Goal: Task Accomplishment & Management: Manage account settings

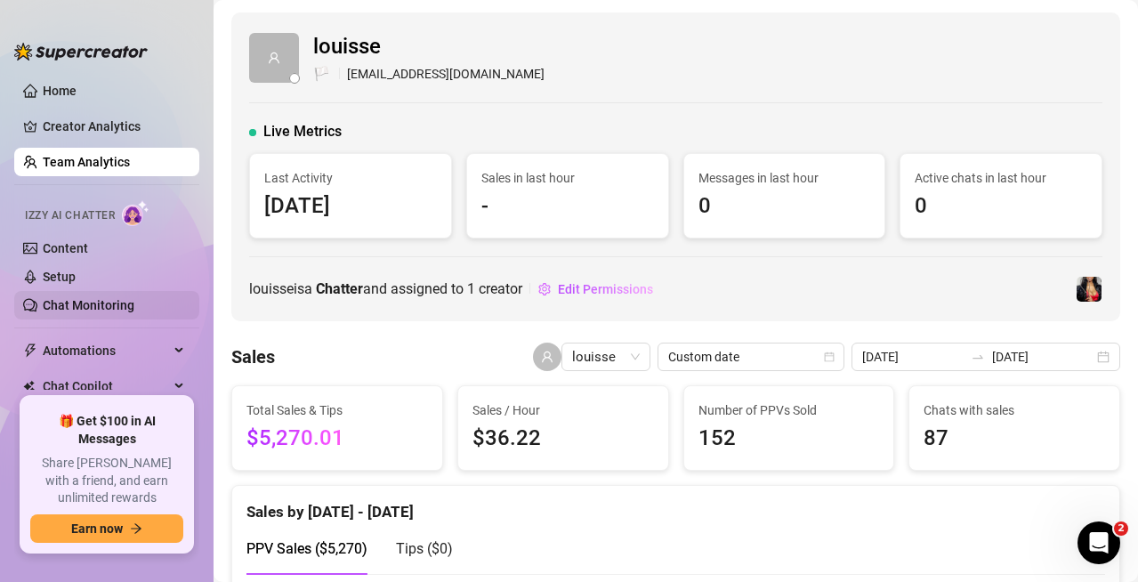
click at [80, 304] on link "Chat Monitoring" at bounding box center [89, 305] width 92 height 14
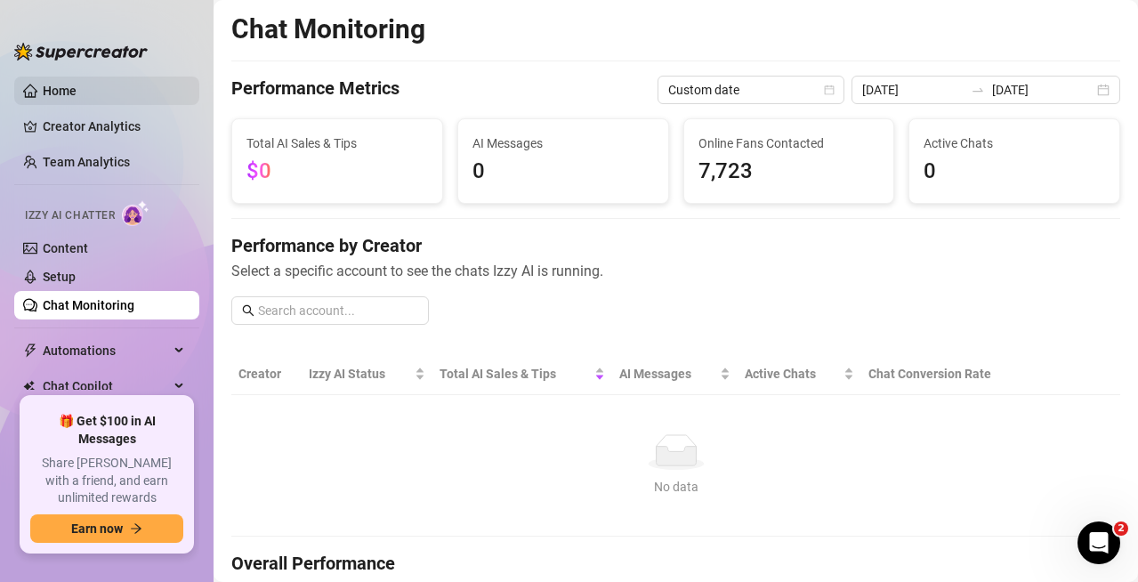
click at [60, 98] on link "Home" at bounding box center [60, 91] width 34 height 14
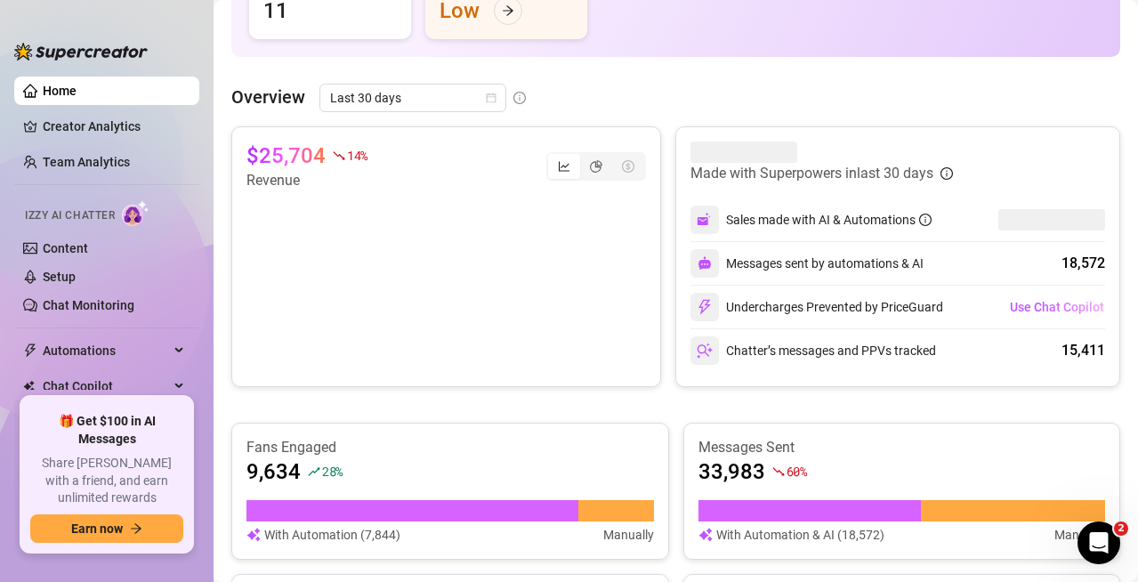
scroll to position [326, 0]
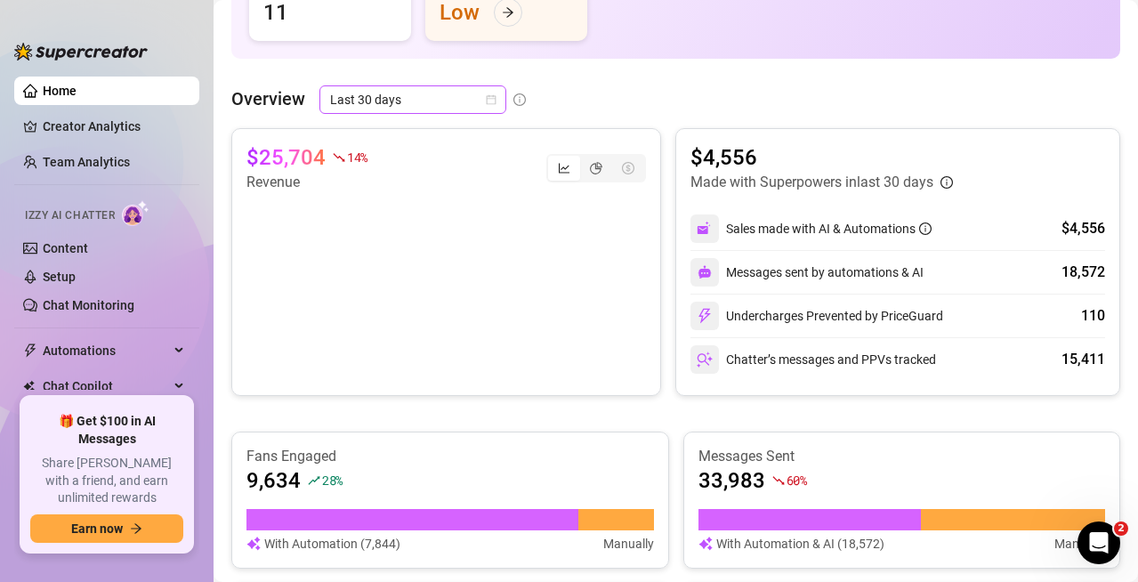
click at [461, 96] on span "Last 30 days" at bounding box center [412, 99] width 165 height 27
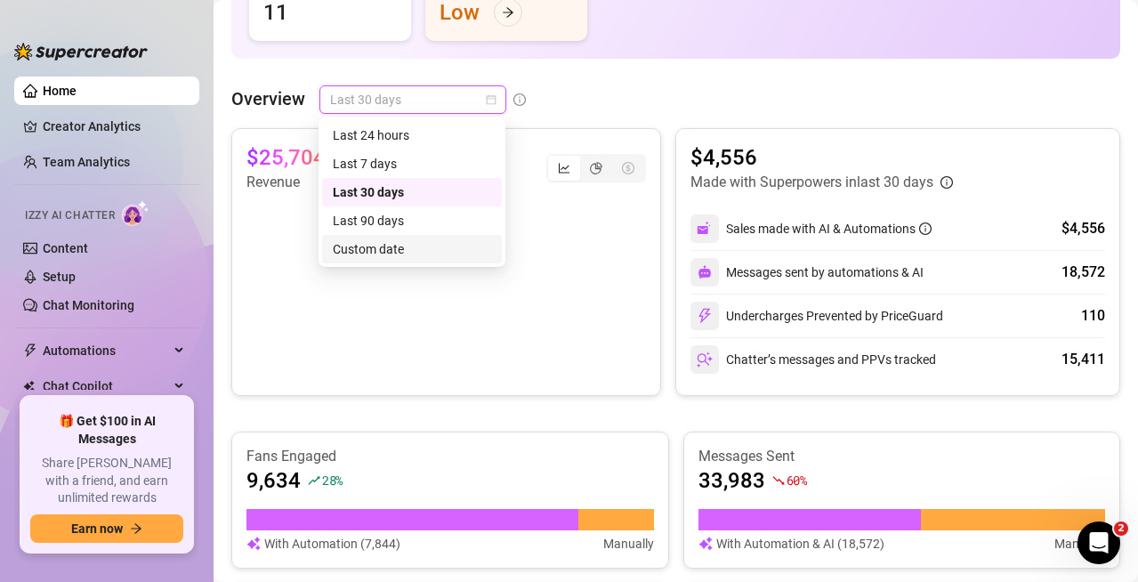
click at [398, 247] on div "Custom date" at bounding box center [412, 249] width 158 height 20
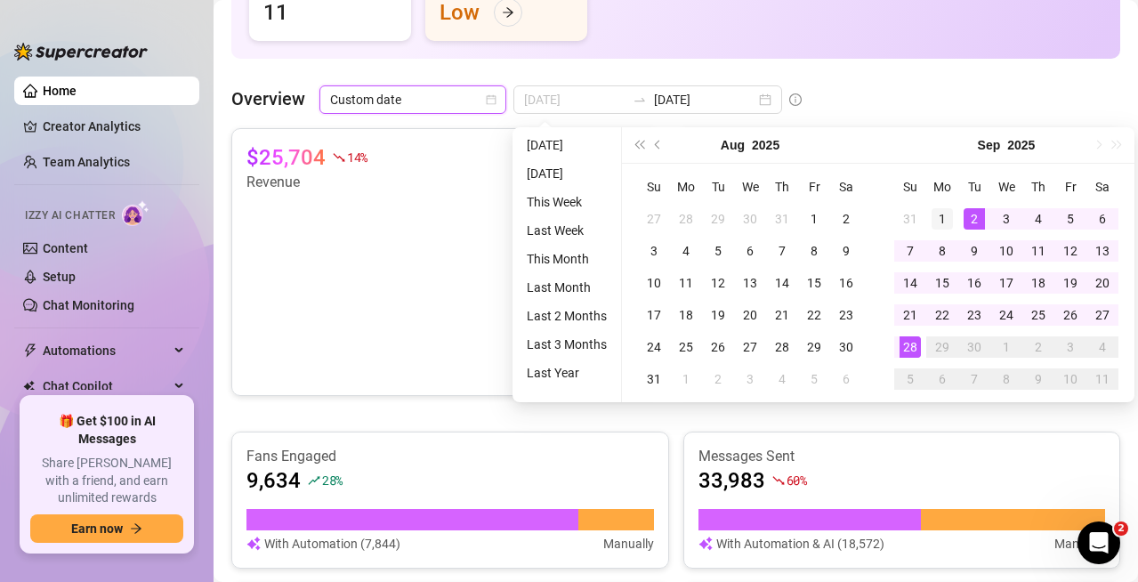
type input "[DATE]"
click at [943, 220] on div "1" at bounding box center [941, 218] width 21 height 21
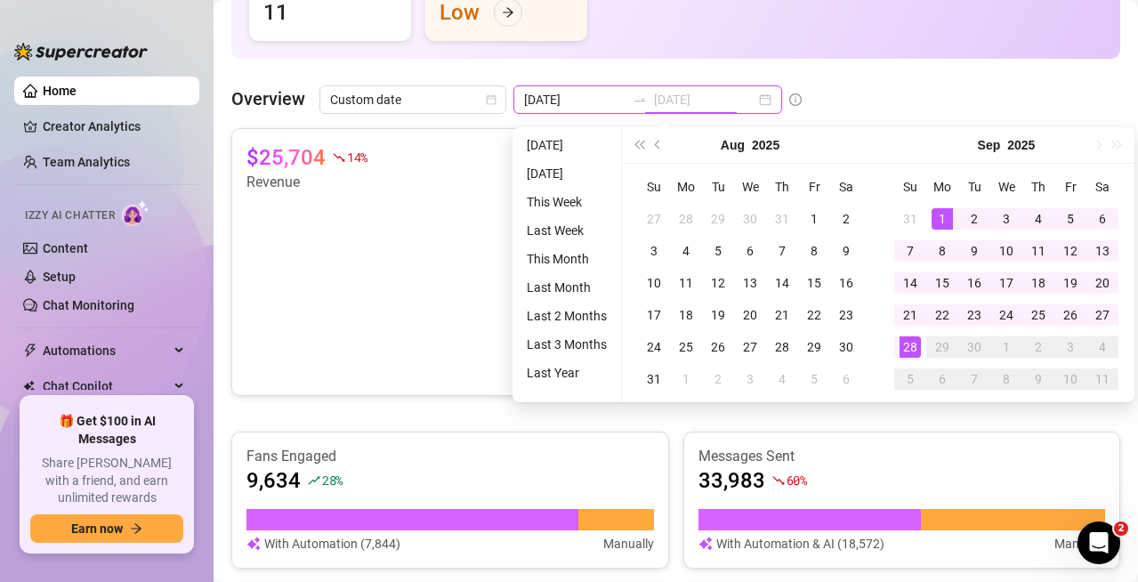
type input "[DATE]"
click at [907, 351] on div "28" at bounding box center [909, 346] width 21 height 21
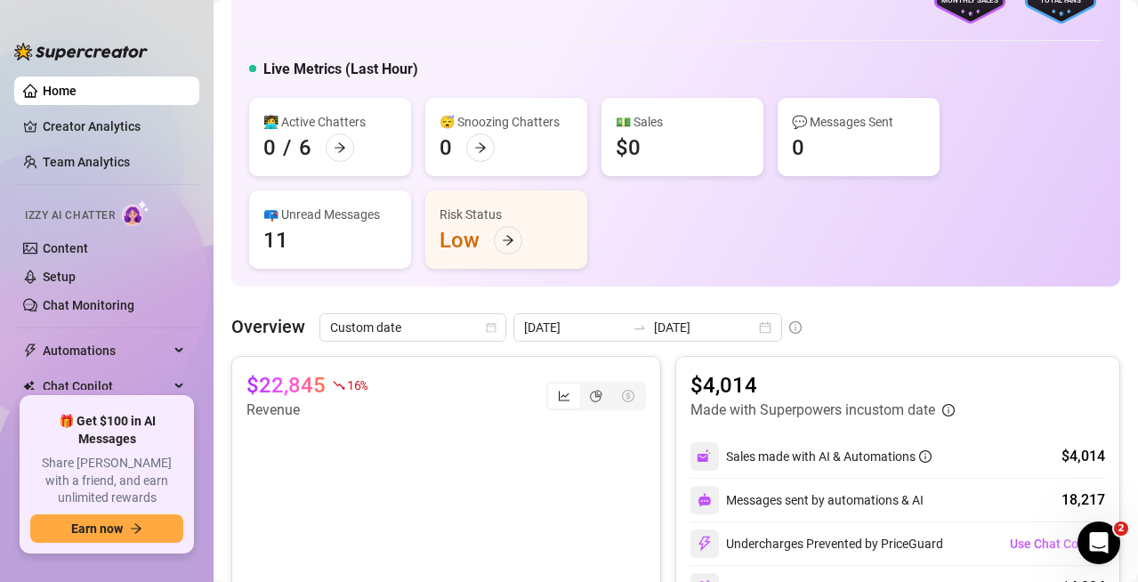
scroll to position [98, 0]
click at [88, 244] on link "Content" at bounding box center [65, 248] width 45 height 14
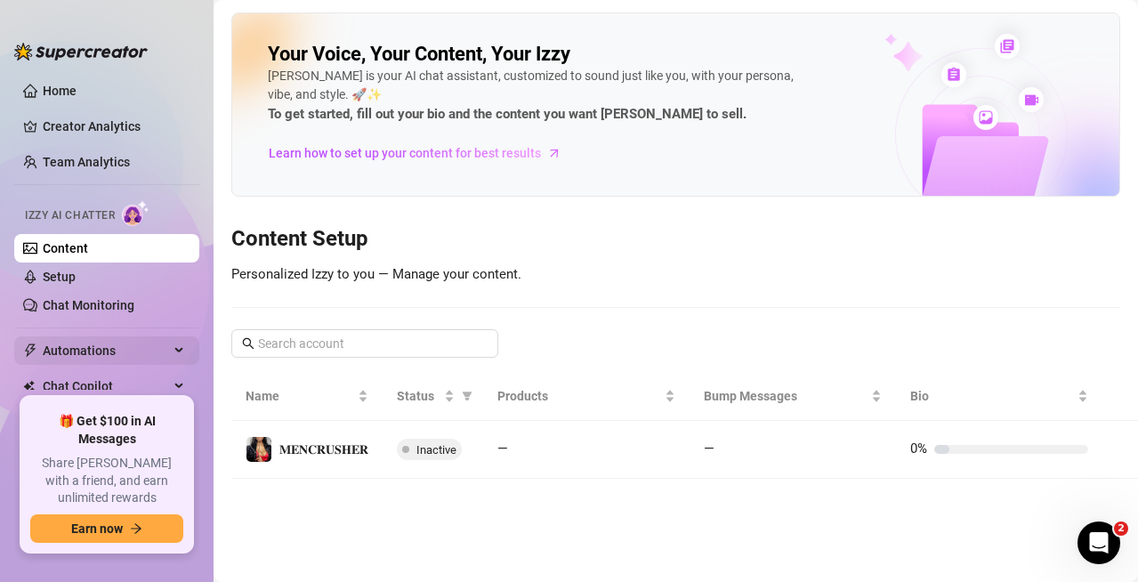
click at [163, 355] on div "Automations" at bounding box center [106, 350] width 185 height 28
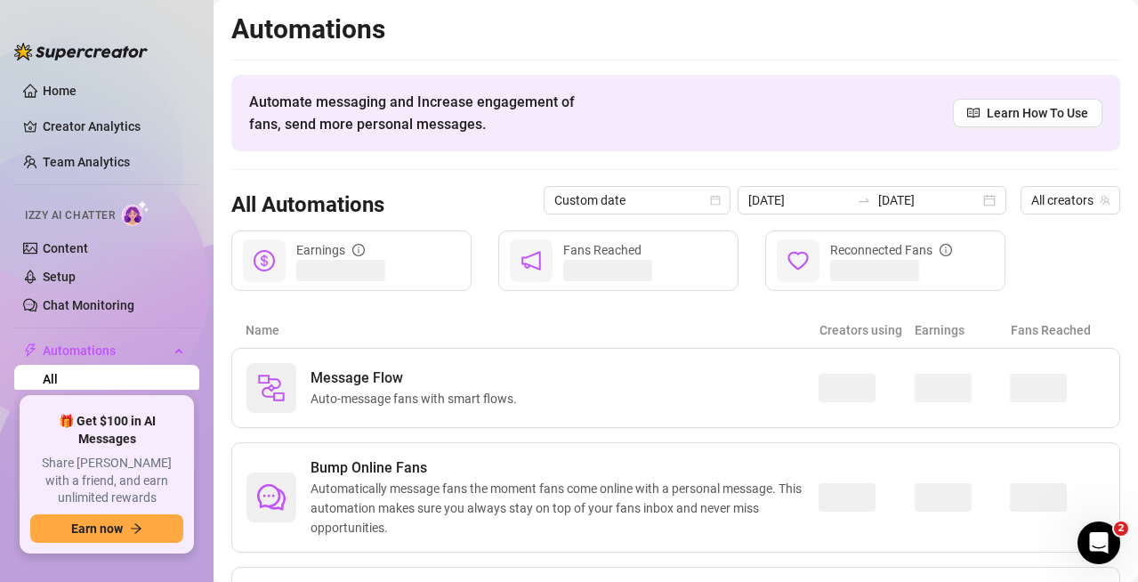
scroll to position [118, 0]
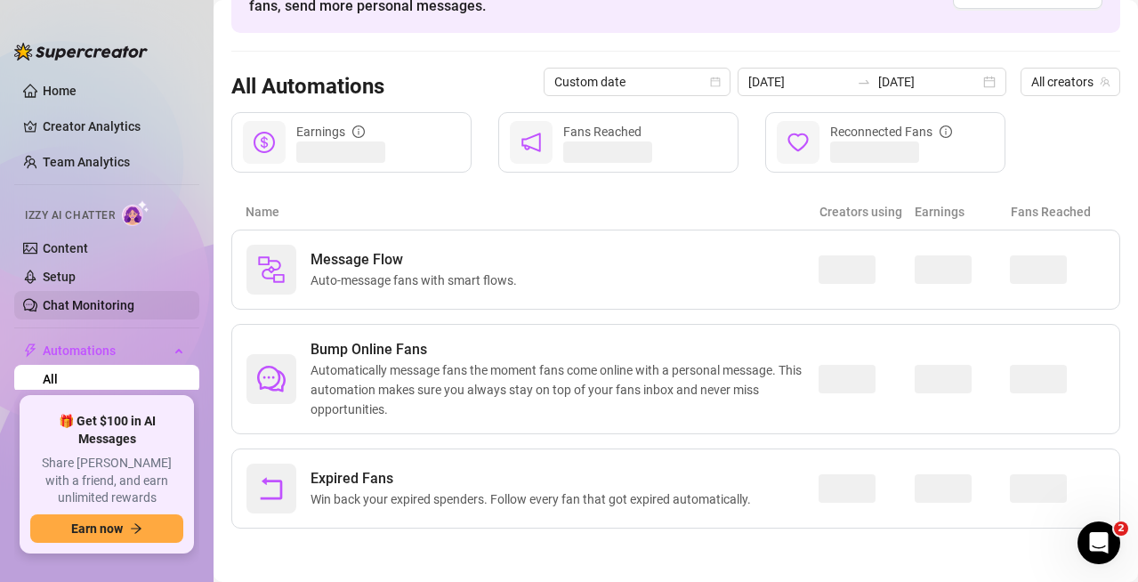
click at [97, 299] on link "Chat Monitoring" at bounding box center [89, 305] width 92 height 14
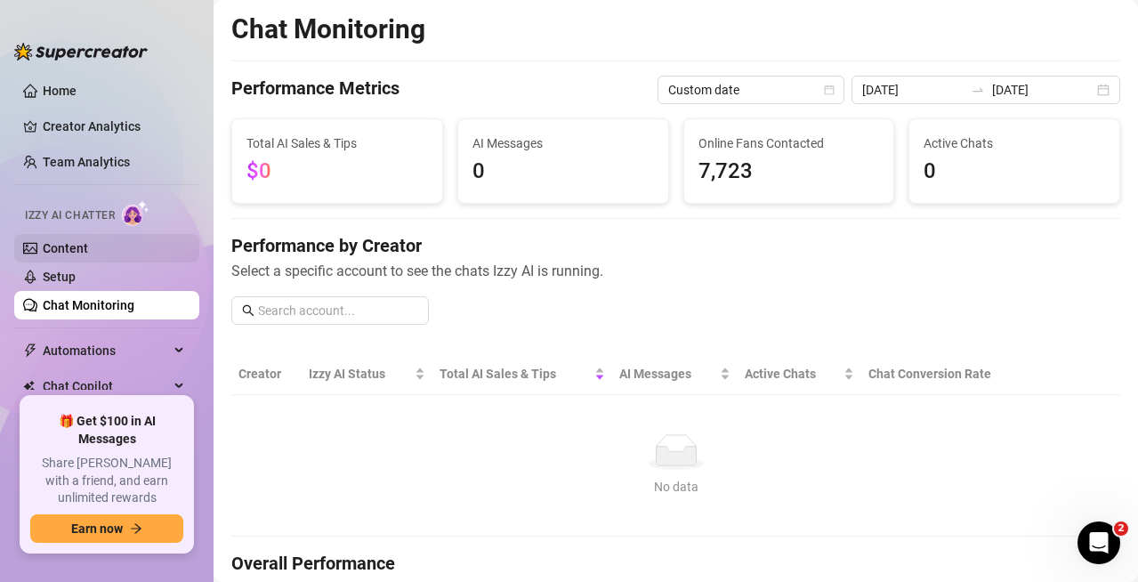
click at [61, 246] on link "Content" at bounding box center [65, 248] width 45 height 14
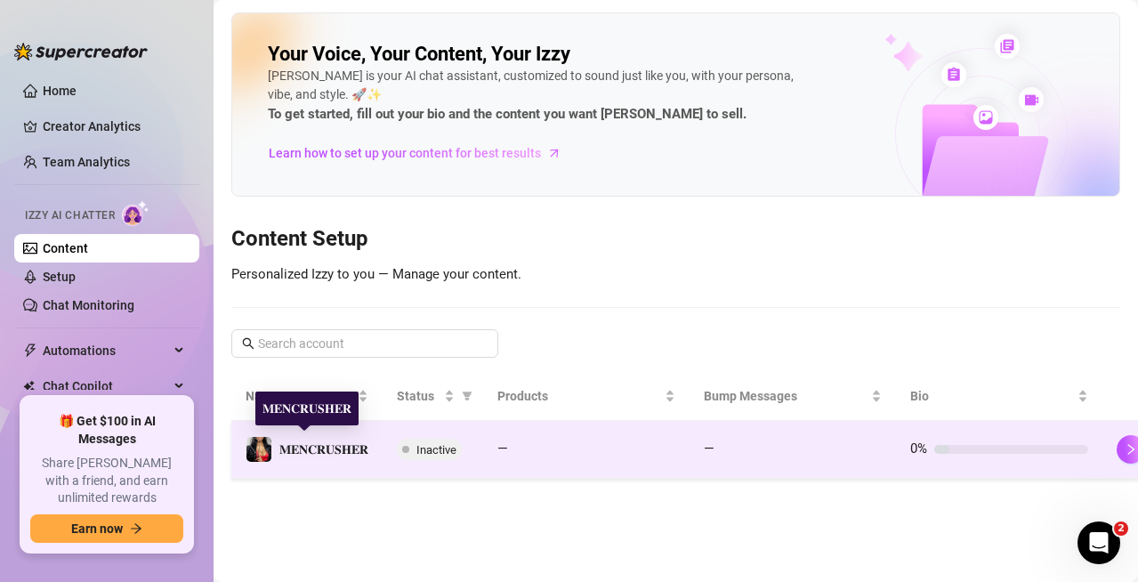
click at [346, 449] on span "𝐌𝐄𝐍𝐂𝐑𝐔𝐒𝐇𝐄𝐑" at bounding box center [323, 449] width 89 height 14
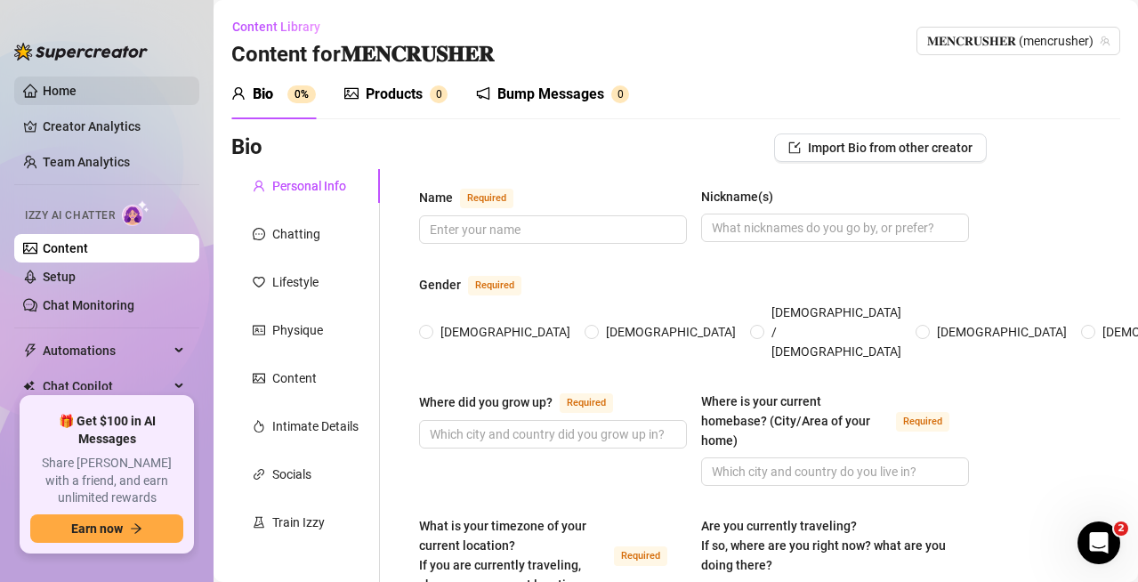
click at [76, 96] on link "Home" at bounding box center [60, 91] width 34 height 14
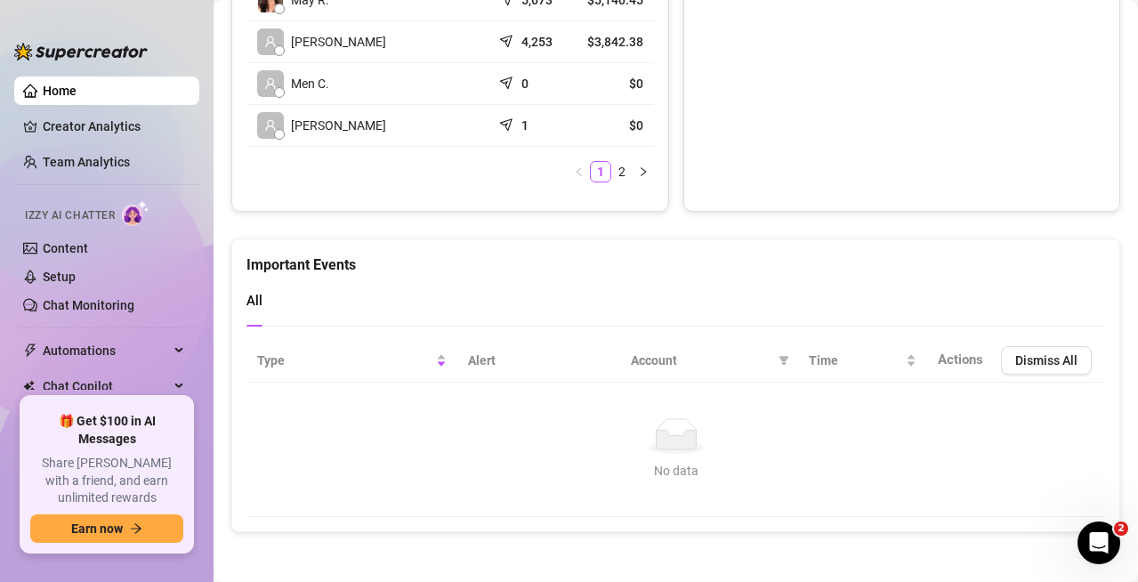
scroll to position [1011, 0]
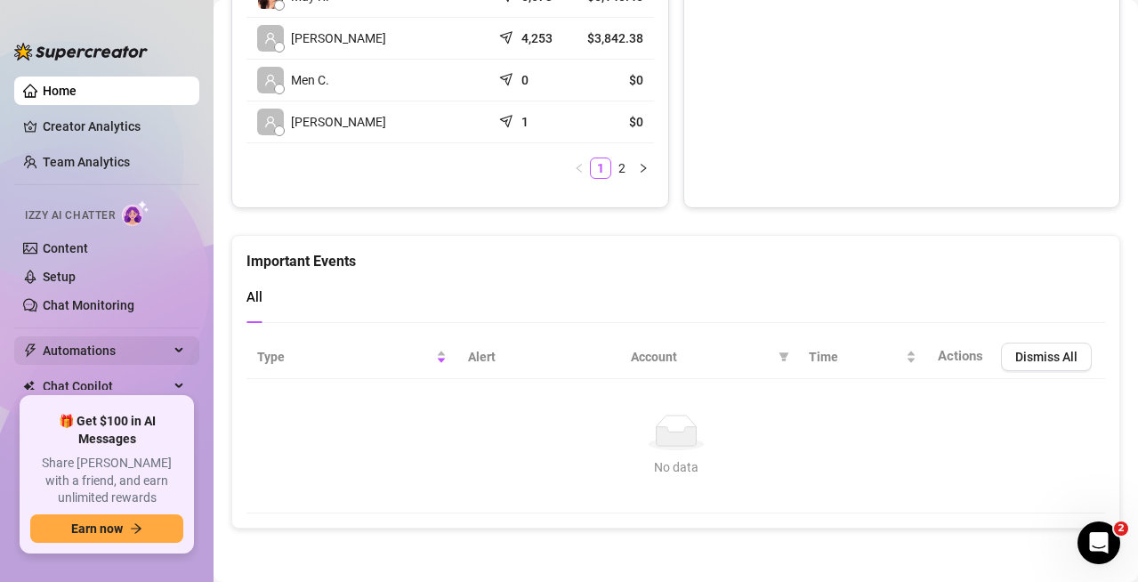
click at [157, 351] on div "Automations" at bounding box center [106, 350] width 185 height 28
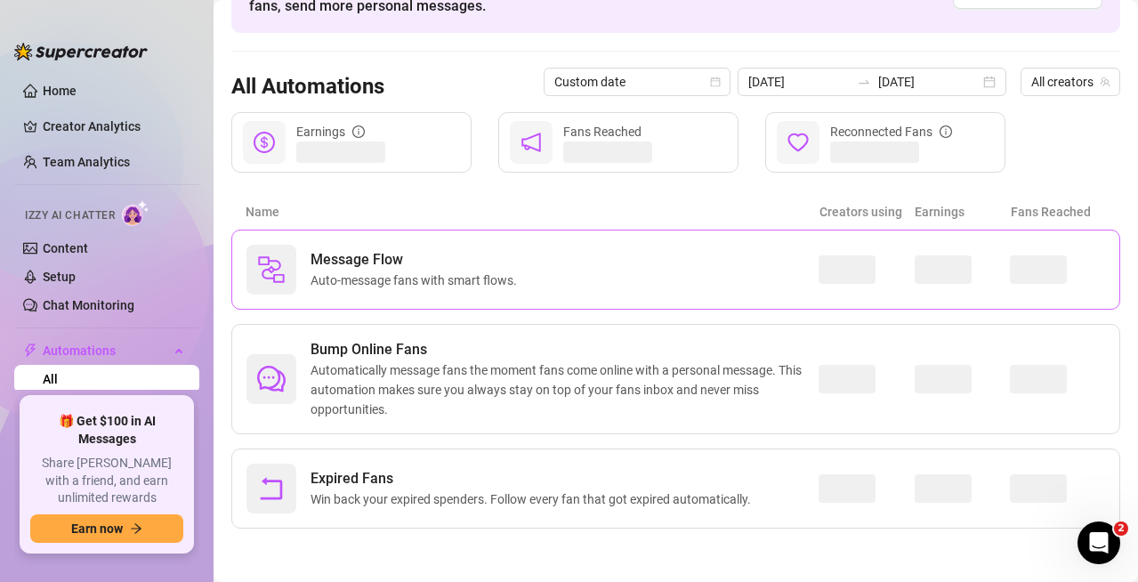
scroll to position [118, 0]
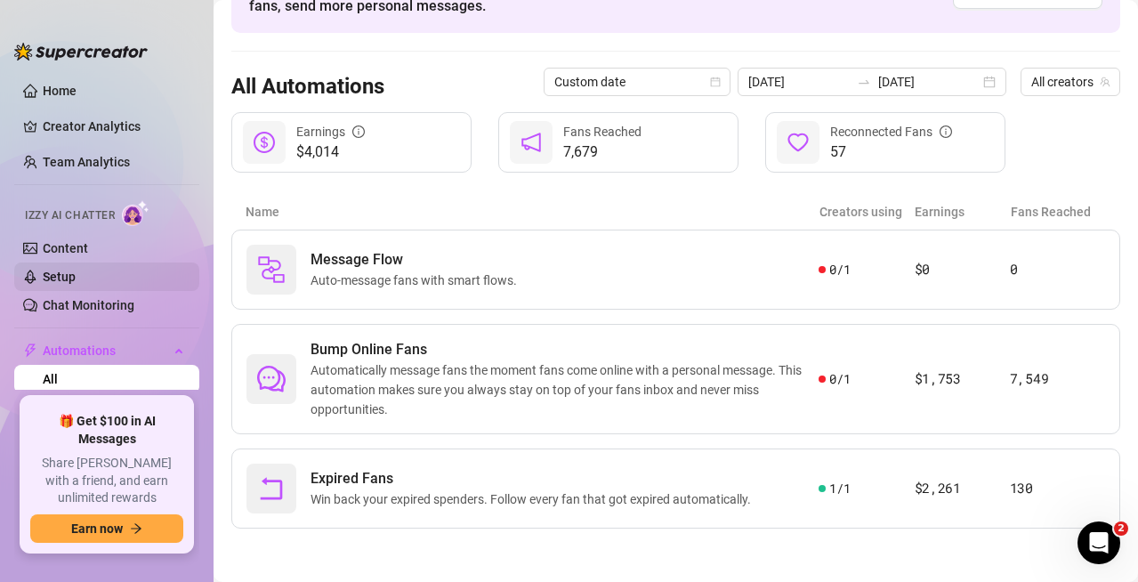
click at [73, 273] on link "Setup" at bounding box center [59, 277] width 33 height 14
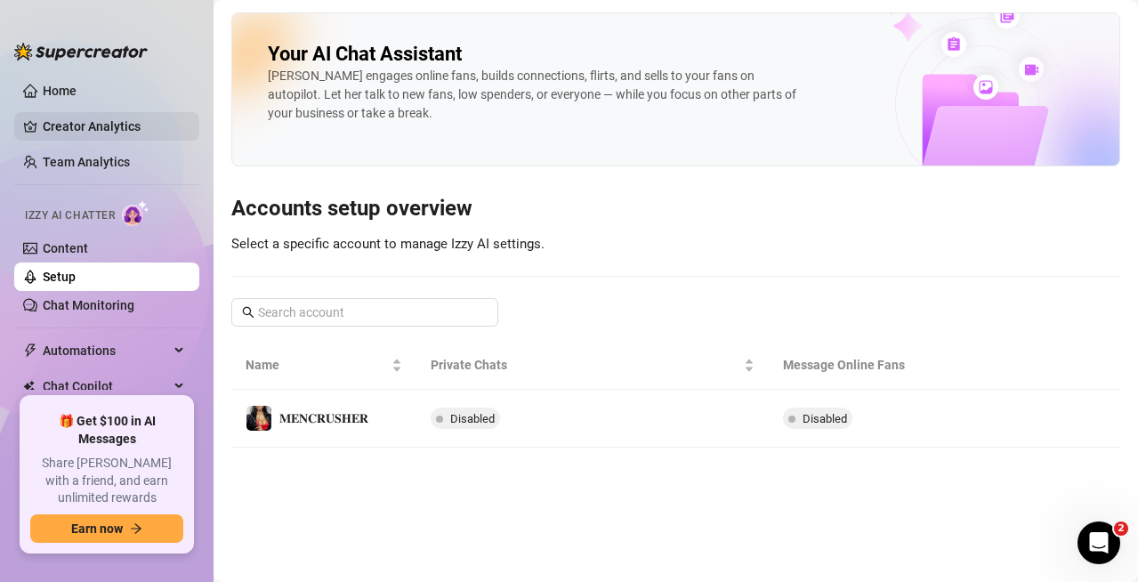
click at [95, 121] on link "Creator Analytics" at bounding box center [114, 126] width 142 height 28
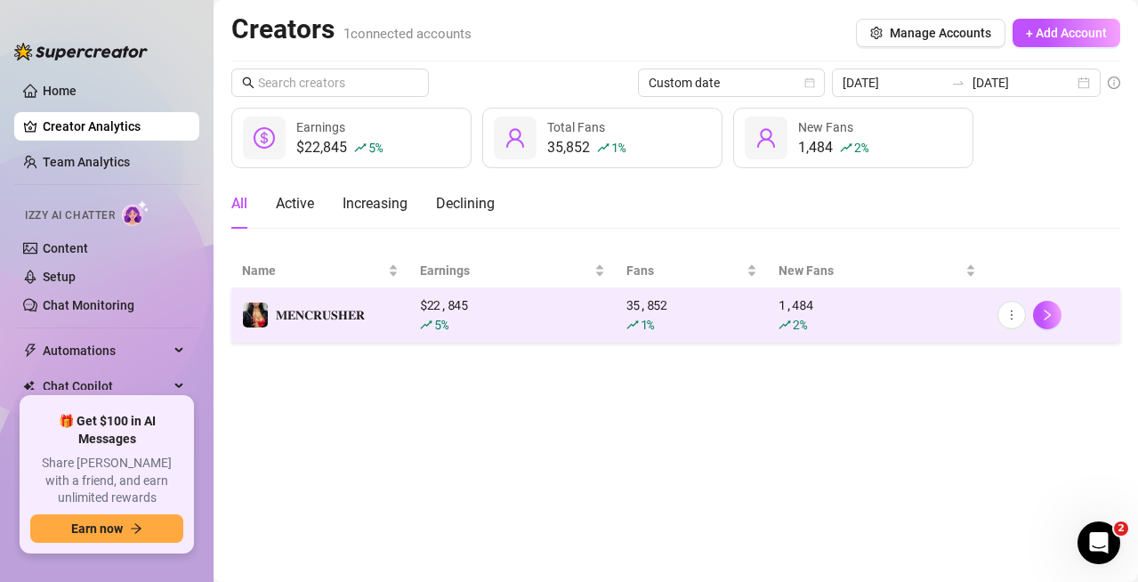
click at [522, 302] on div "$ 22,845 5 %" at bounding box center [512, 314] width 185 height 39
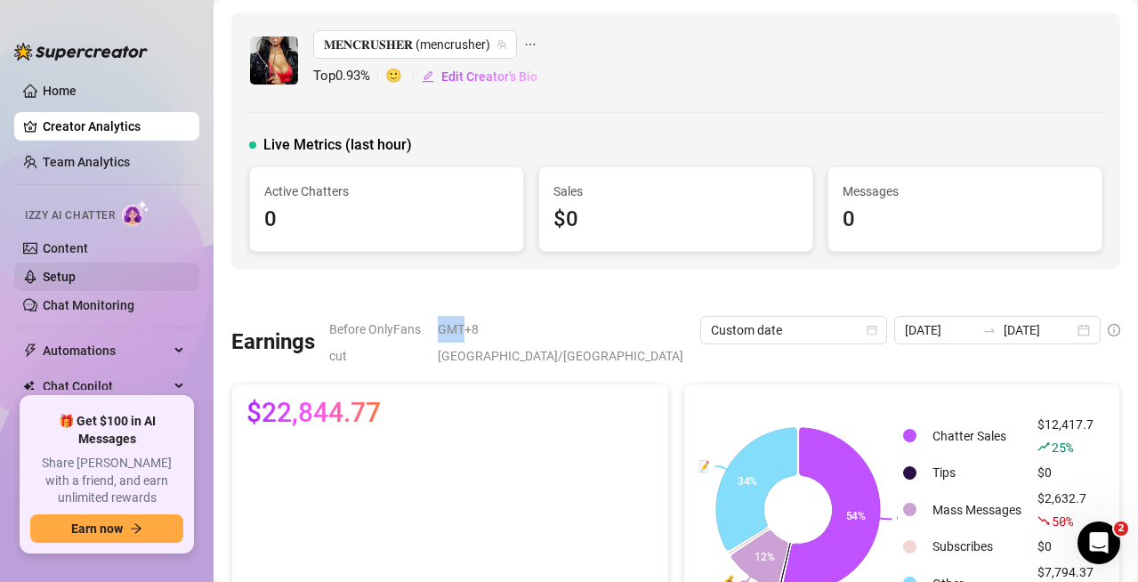
scroll to position [81, 0]
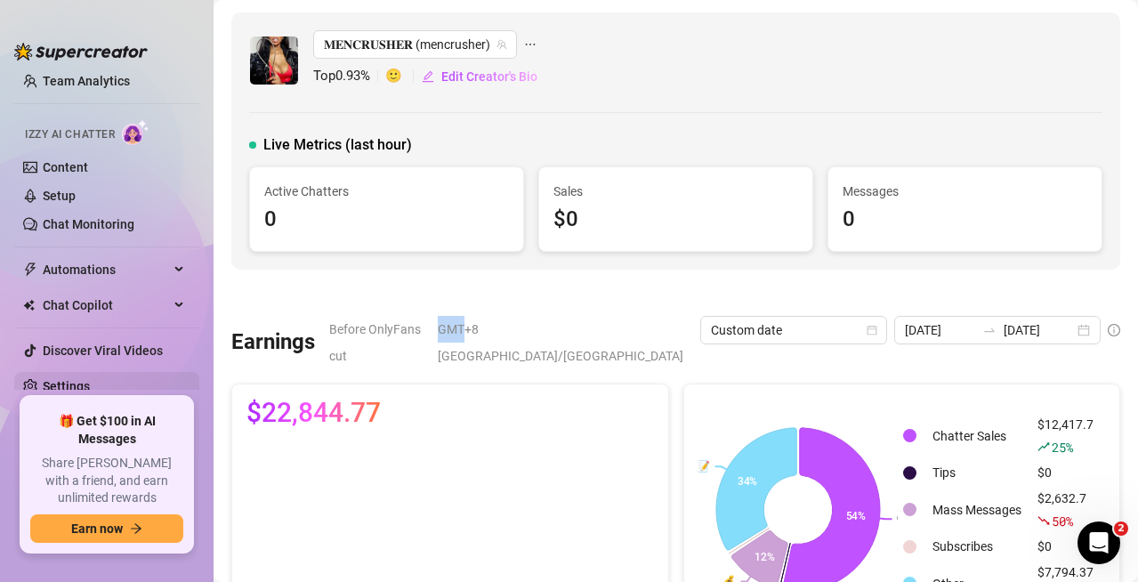
click at [82, 393] on link "Settings" at bounding box center [66, 386] width 47 height 14
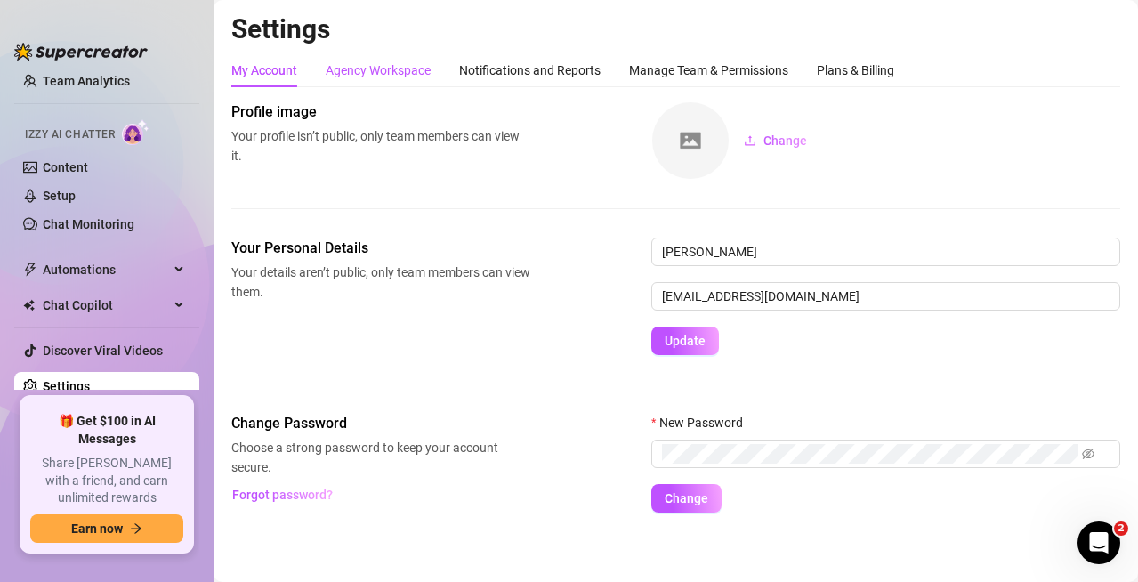
click at [418, 70] on div "Agency Workspace" at bounding box center [378, 70] width 105 height 20
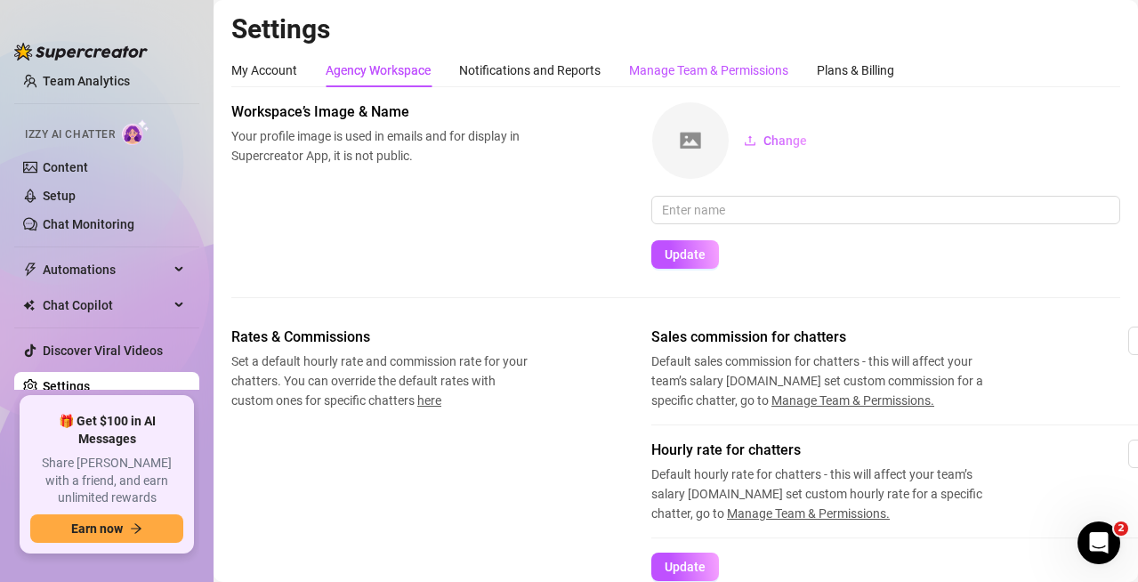
click at [688, 64] on div "Manage Team & Permissions" at bounding box center [708, 70] width 159 height 20
click at [691, 65] on div "Manage Team & Permissions" at bounding box center [708, 70] width 159 height 20
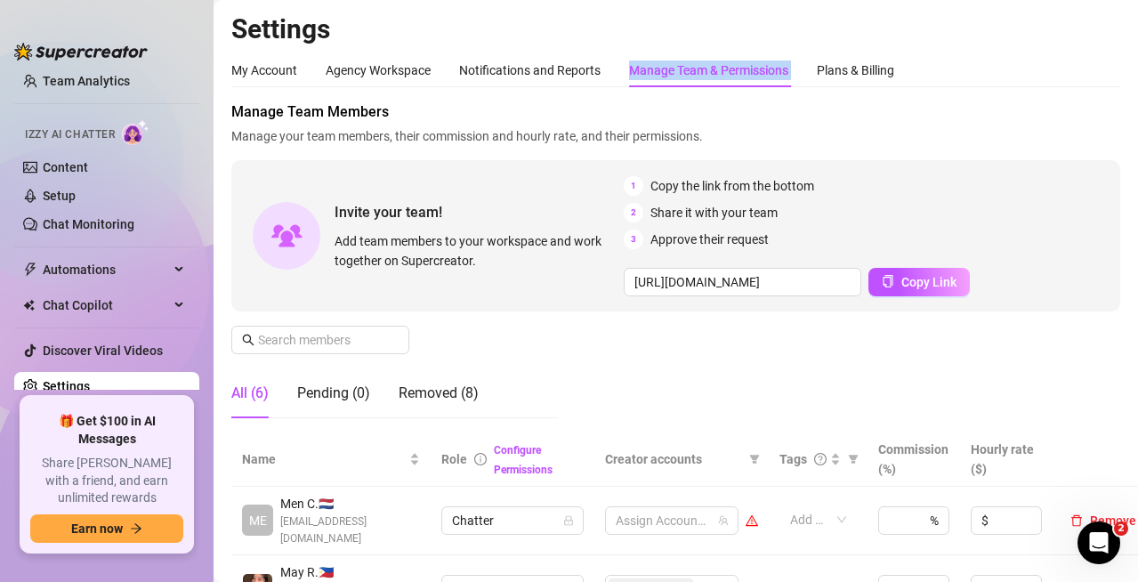
click at [83, 383] on link "Settings" at bounding box center [66, 386] width 47 height 14
click at [397, 61] on div "Agency Workspace" at bounding box center [378, 70] width 105 height 20
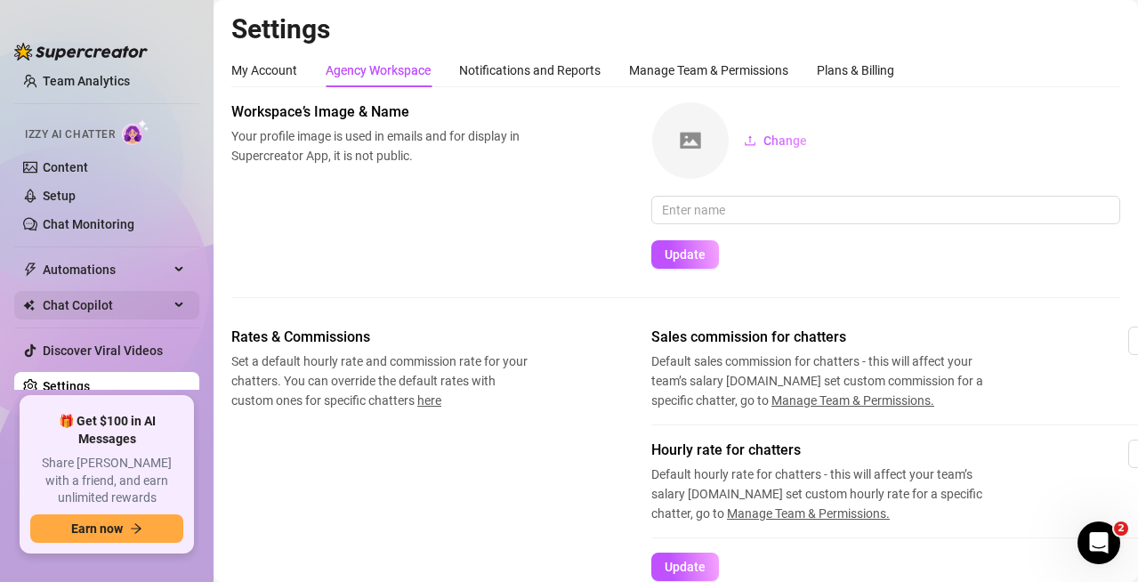
click at [158, 300] on div "Chat Copilot" at bounding box center [106, 305] width 185 height 28
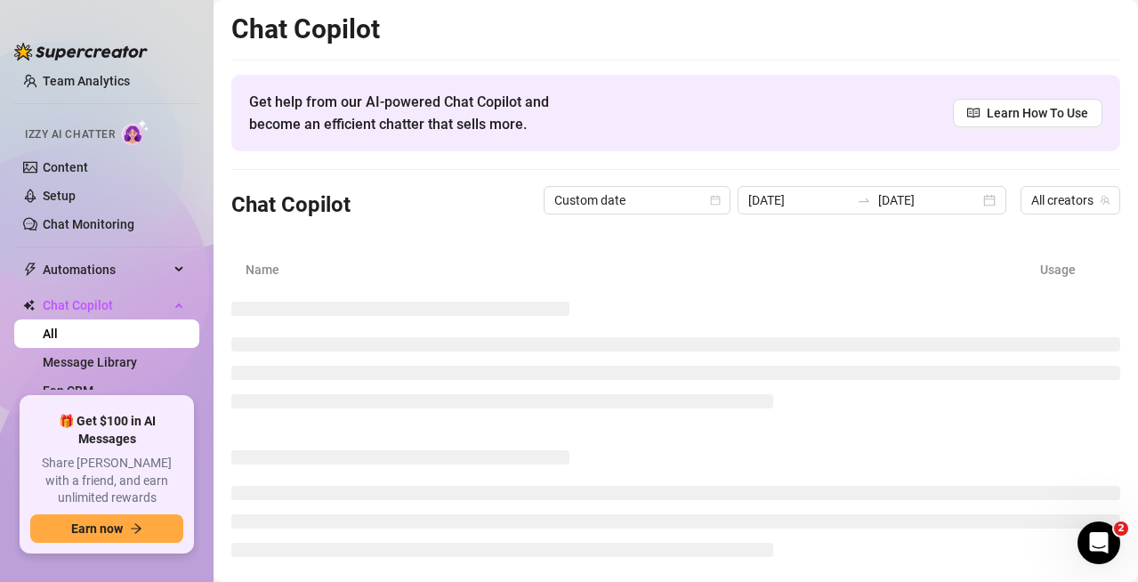
scroll to position [40, 0]
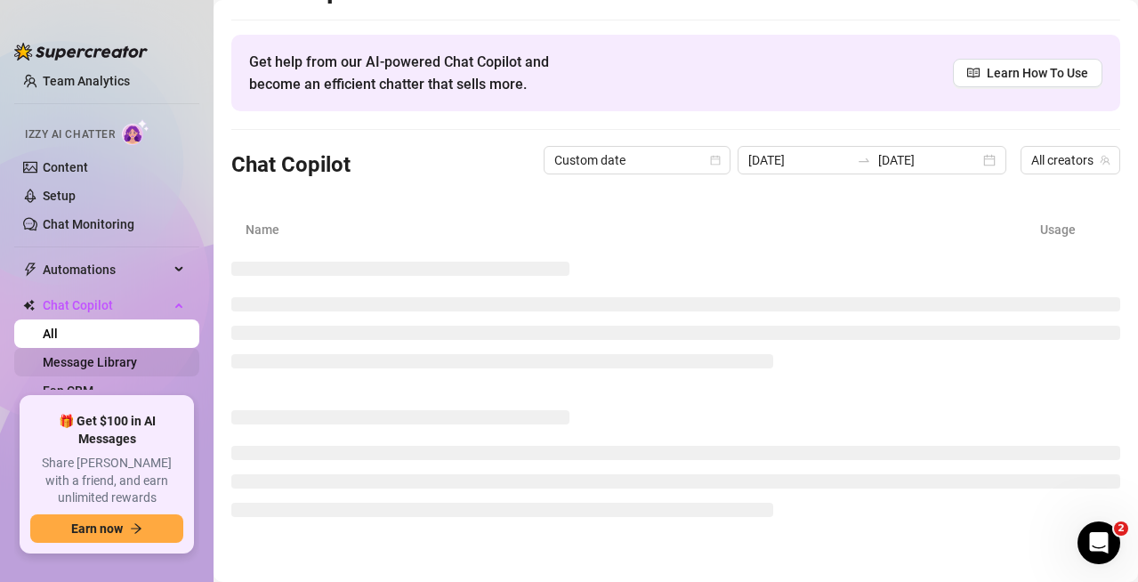
click at [93, 356] on link "Message Library" at bounding box center [90, 362] width 94 height 14
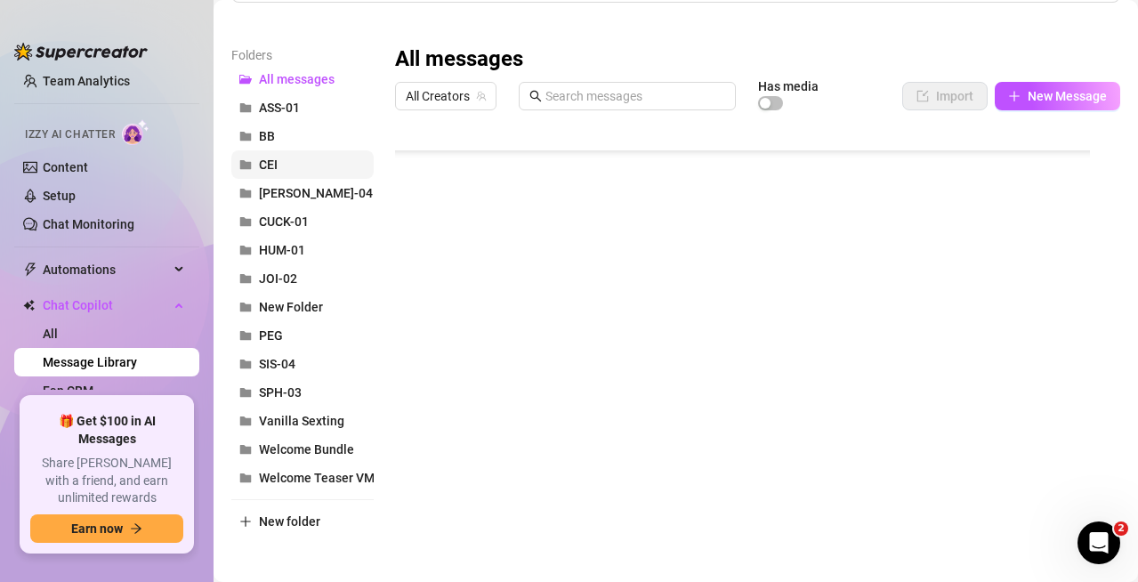
scroll to position [195, 0]
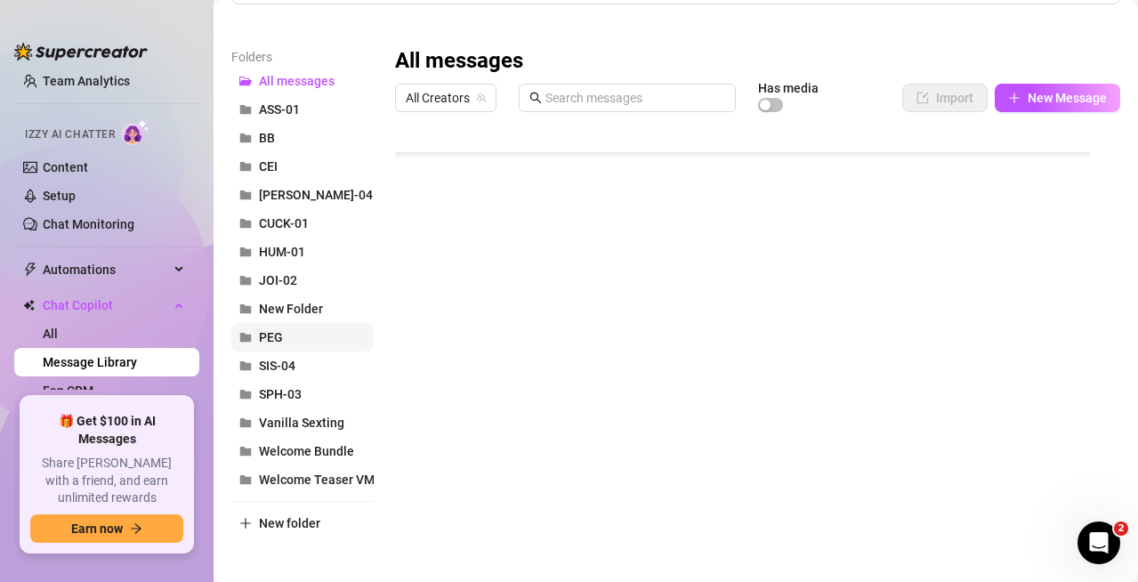
click at [292, 331] on button "PEG" at bounding box center [302, 337] width 142 height 28
click at [492, 483] on body "Home Creator Analytics Team Analytics Izzy AI Chatter Content Setup Chat Monito…" at bounding box center [569, 291] width 1138 height 582
type textarea "Type your message here..."
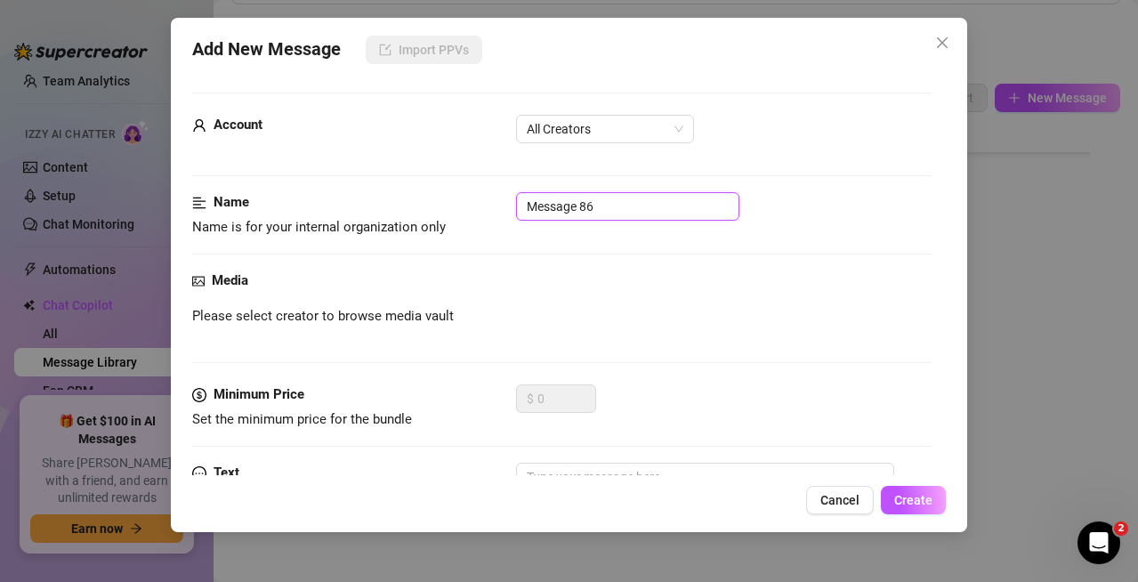
click at [608, 212] on input "Message 86" at bounding box center [627, 206] width 223 height 28
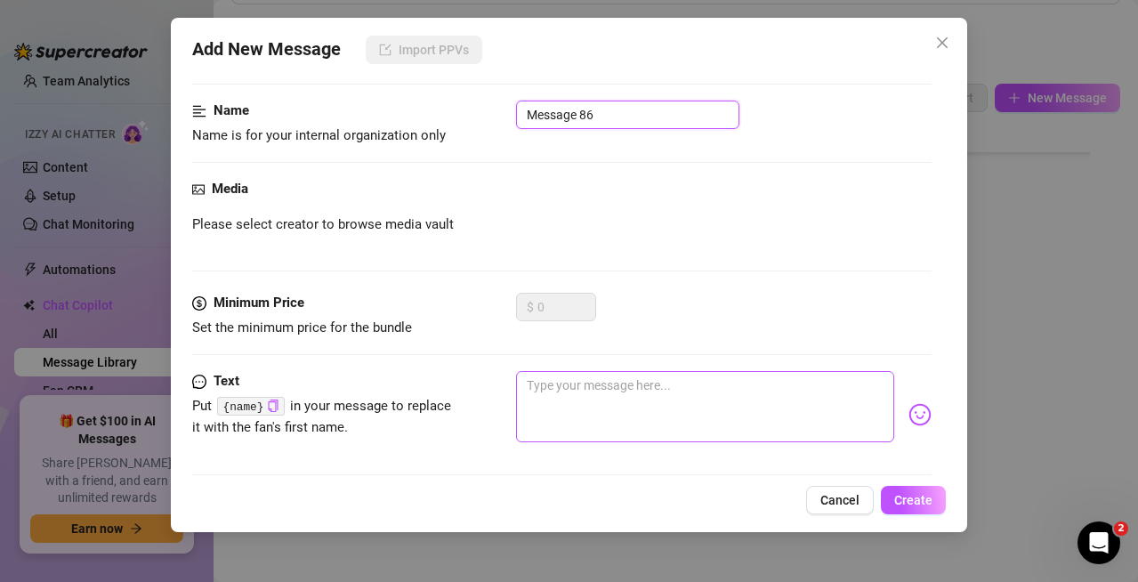
scroll to position [19, 0]
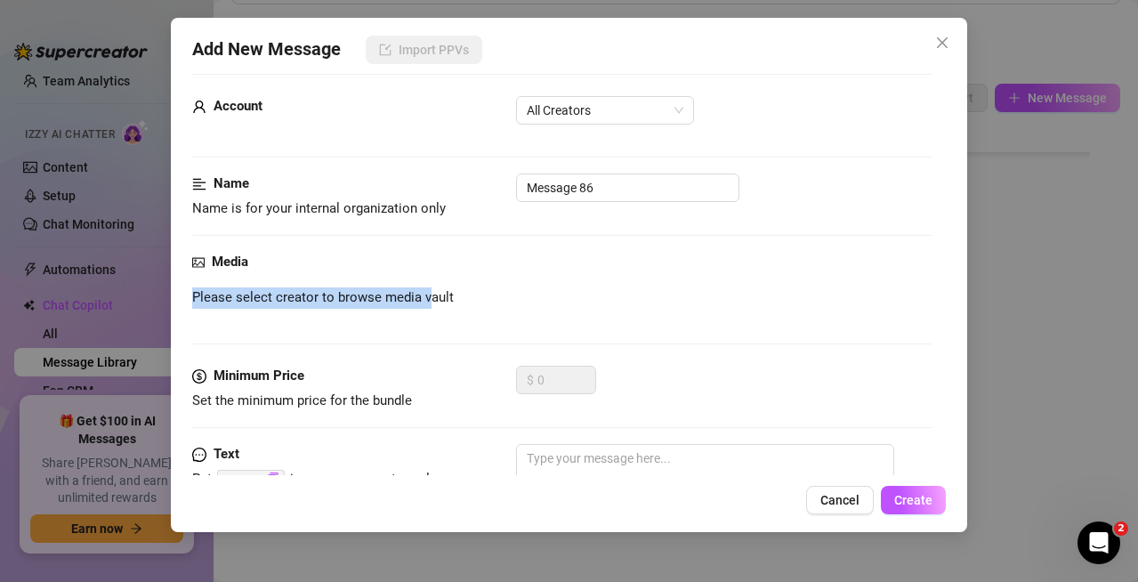
drag, startPoint x: 279, startPoint y: 252, endPoint x: 423, endPoint y: 301, distance: 152.2
click at [423, 301] on div "Media Please select creator to browse media vault" at bounding box center [561, 309] width 739 height 114
click at [423, 301] on span "Please select creator to browse media vault" at bounding box center [323, 297] width 262 height 21
click at [643, 288] on div "Please select creator to browse media vault" at bounding box center [561, 297] width 739 height 21
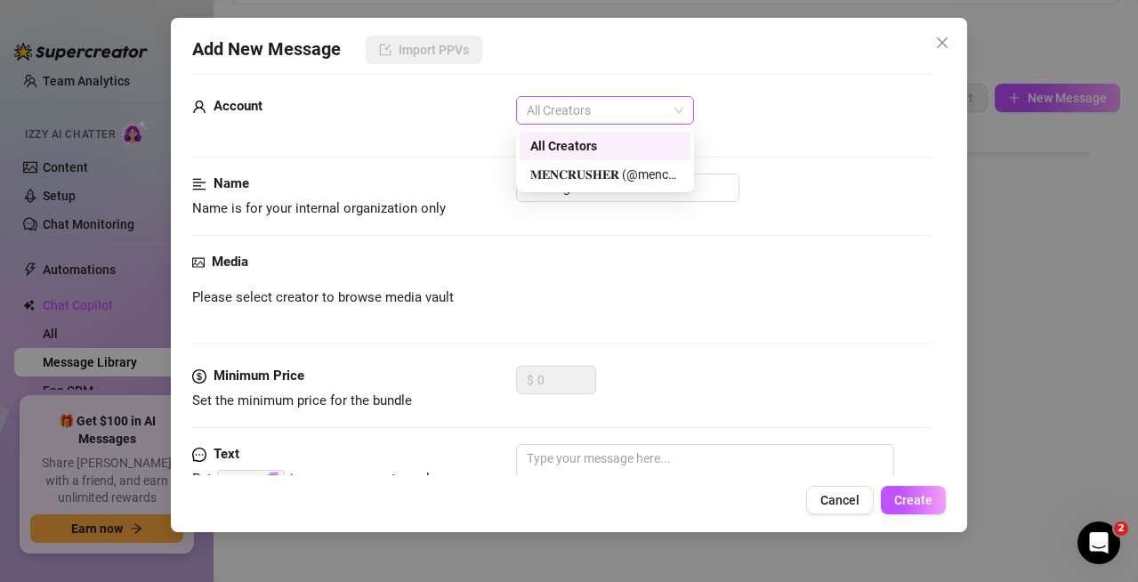
click at [600, 115] on span "All Creators" at bounding box center [605, 110] width 157 height 27
click at [607, 161] on div "𝐌𝐄𝐍𝐂𝐑𝐔𝐒𝐇𝐄𝐑 (@mencrusher)" at bounding box center [604, 174] width 171 height 28
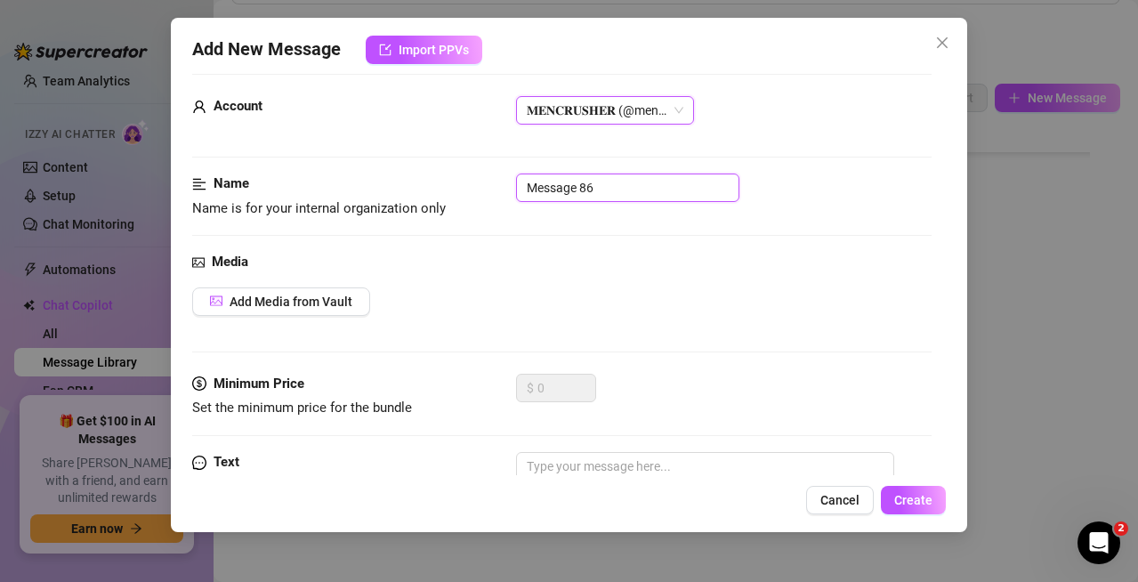
click at [601, 194] on input "Message 86" at bounding box center [627, 187] width 223 height 28
click at [288, 313] on button "Add Media from Vault" at bounding box center [281, 301] width 178 height 28
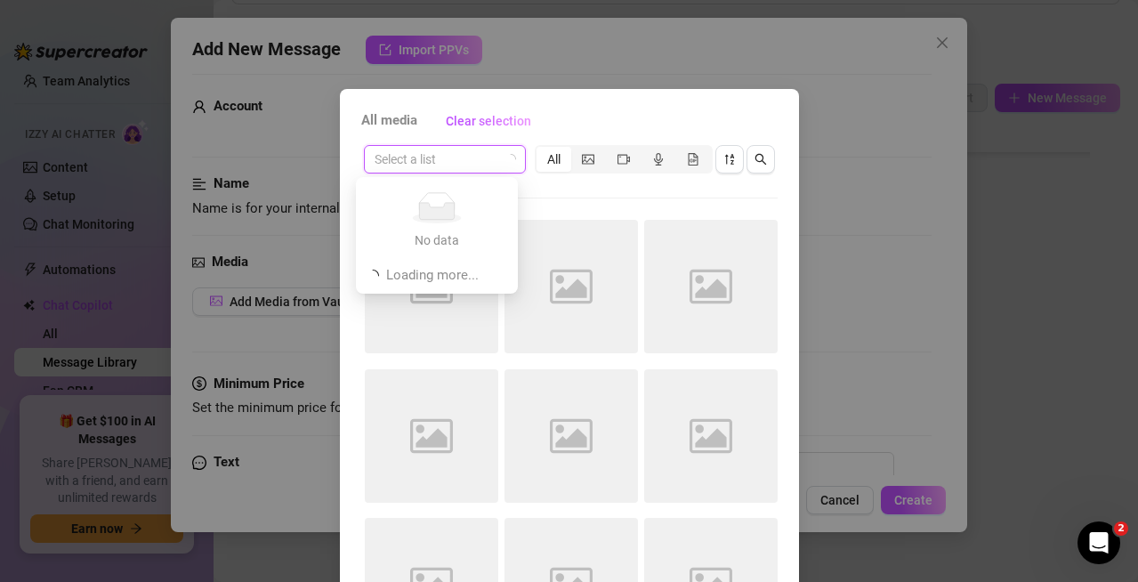
click at [485, 159] on input "search" at bounding box center [436, 159] width 125 height 27
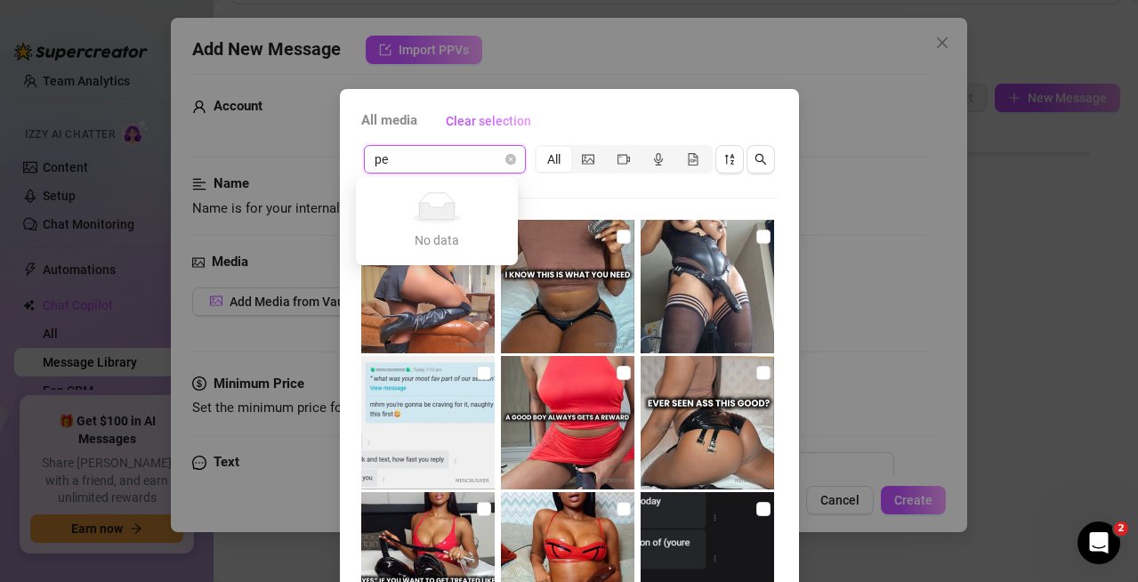
type input "p"
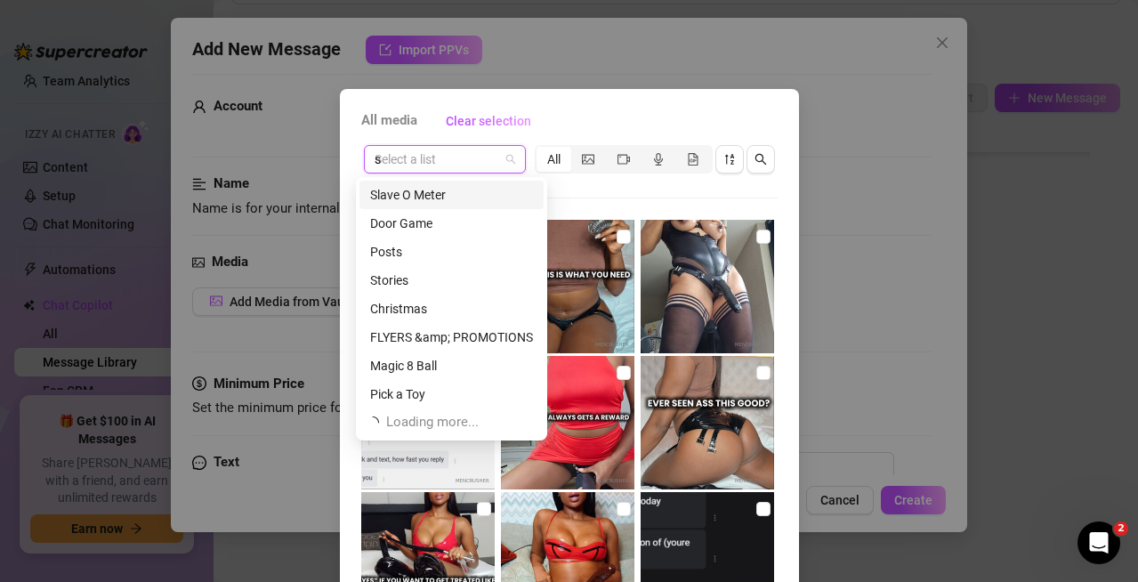
scroll to position [256, 0]
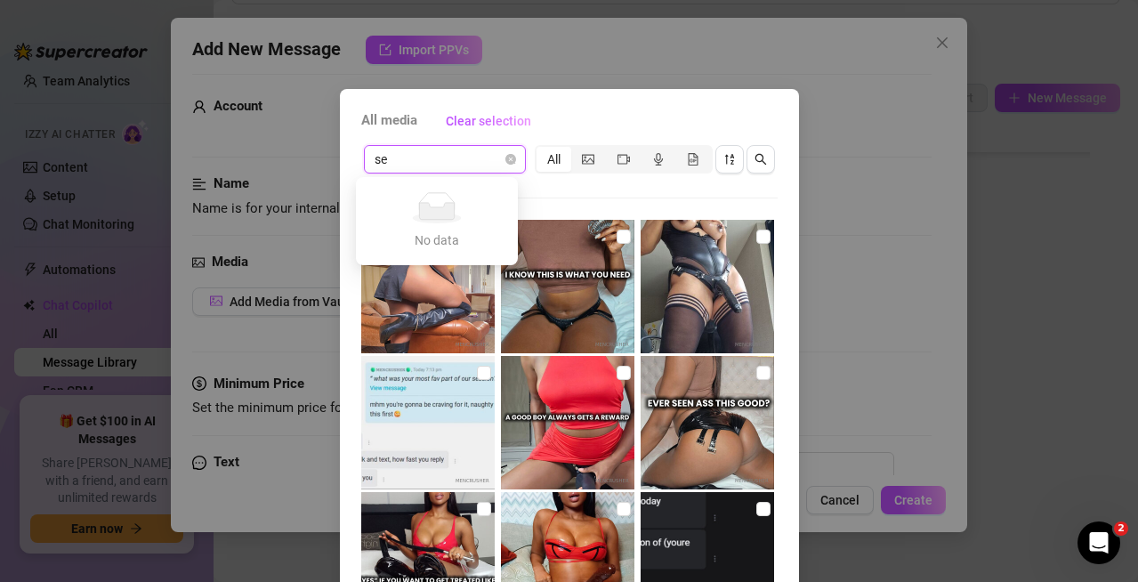
type input "s"
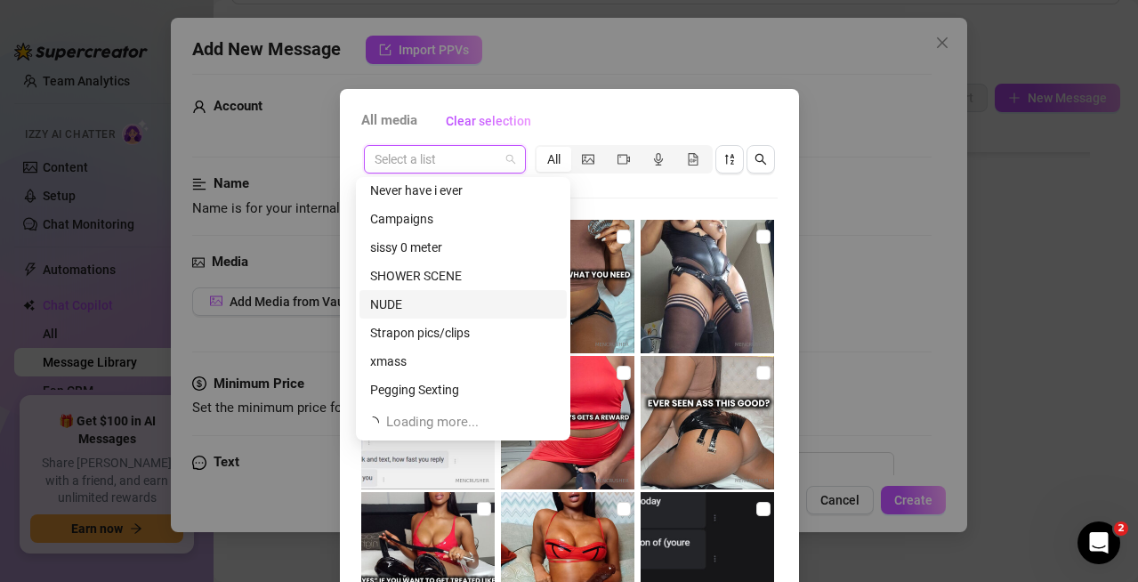
scroll to position [3960, 0]
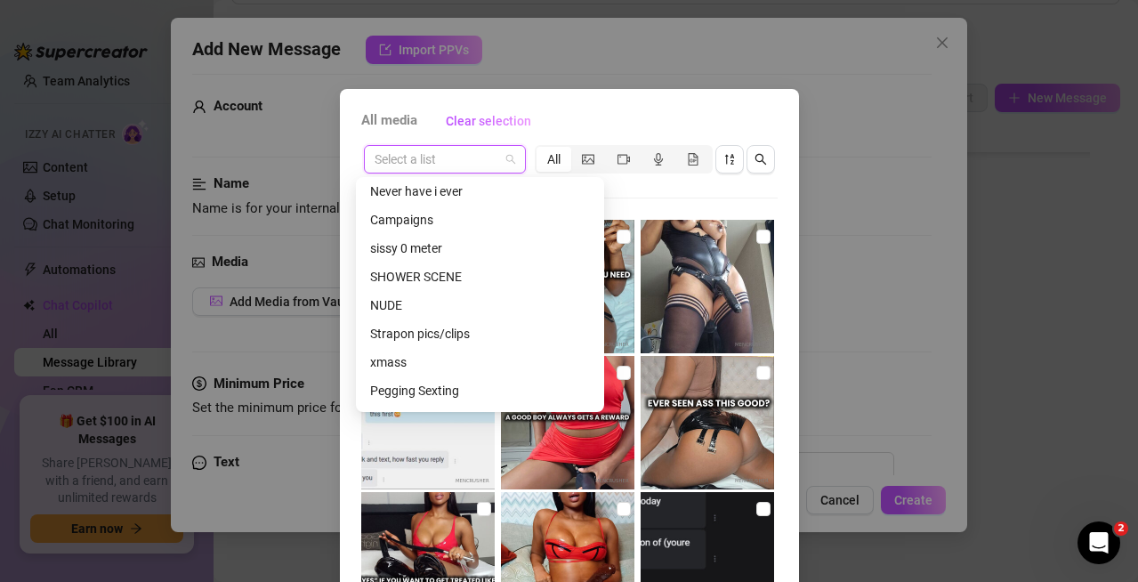
click at [426, 389] on div "Pegging Sexting" at bounding box center [480, 391] width 220 height 20
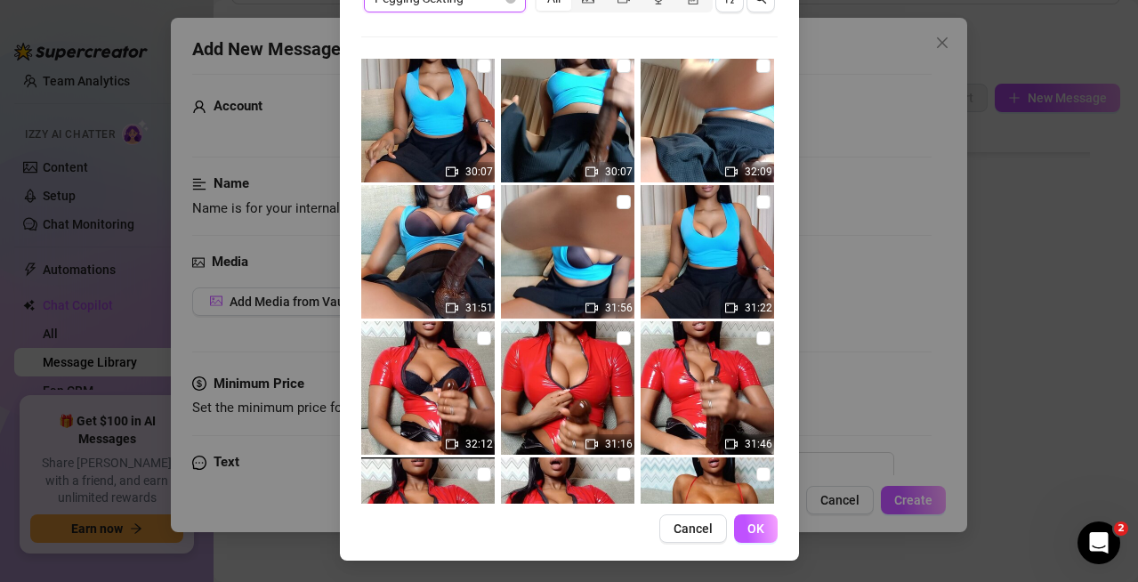
scroll to position [756, 0]
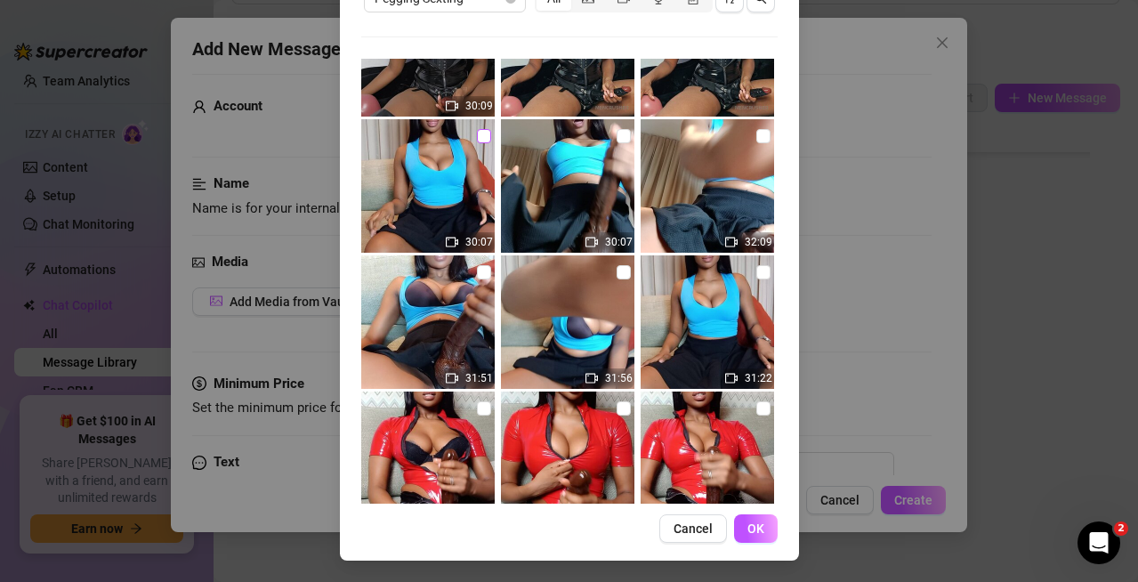
click at [477, 133] on input "checkbox" at bounding box center [484, 136] width 14 height 14
checkbox input "true"
click at [759, 534] on button "OK" at bounding box center [756, 528] width 44 height 28
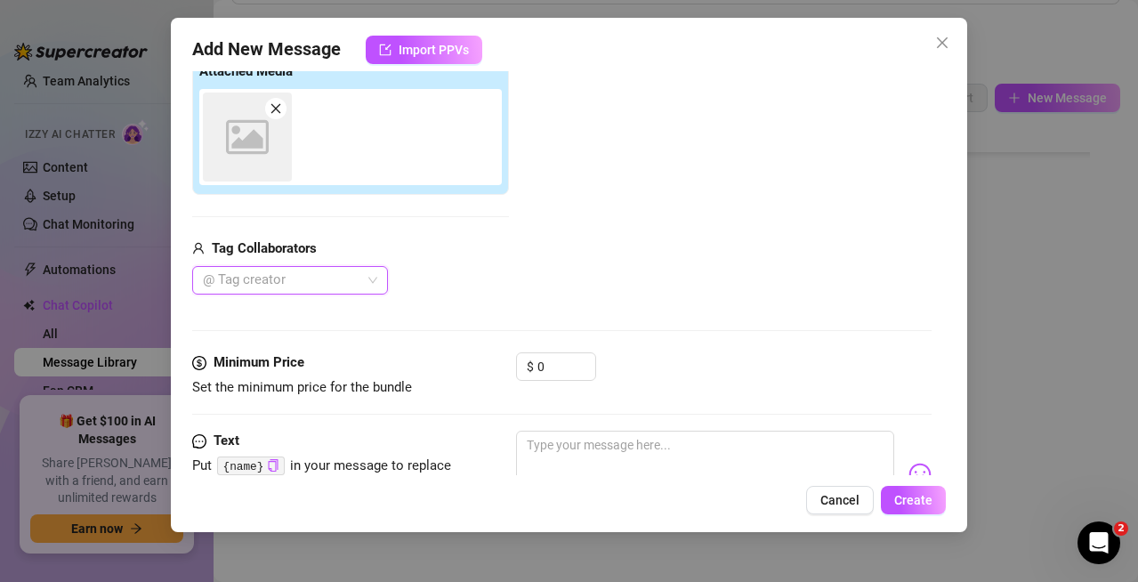
scroll to position [301, 0]
